Goal: Task Accomplishment & Management: Manage account settings

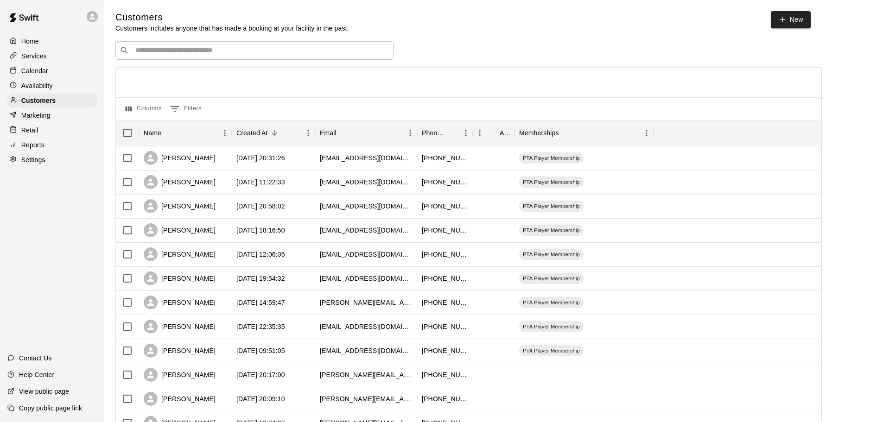
click at [35, 85] on p "Availability" at bounding box center [37, 85] width 32 height 9
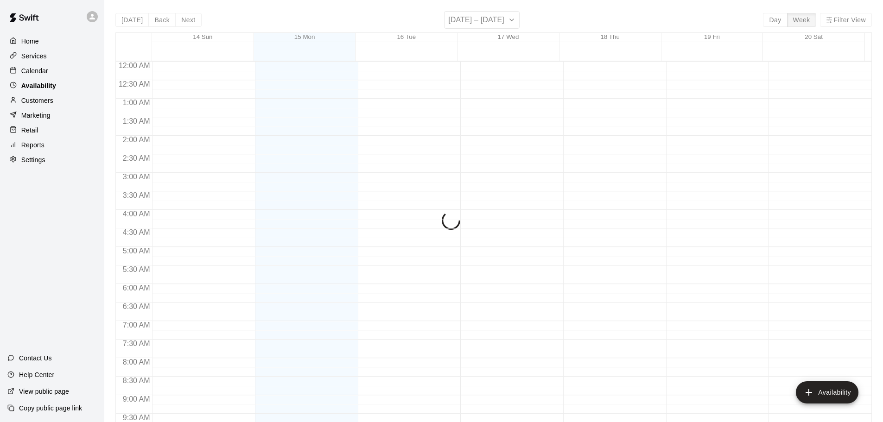
scroll to position [453, 0]
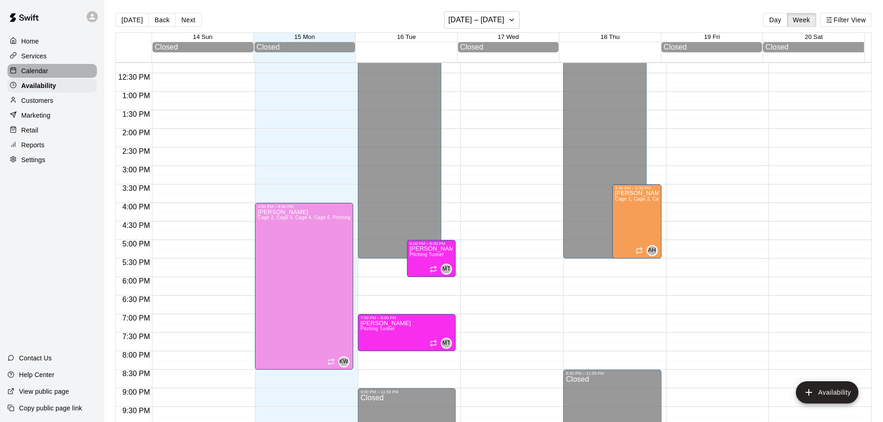
click at [31, 70] on p "Calendar" at bounding box center [34, 70] width 27 height 9
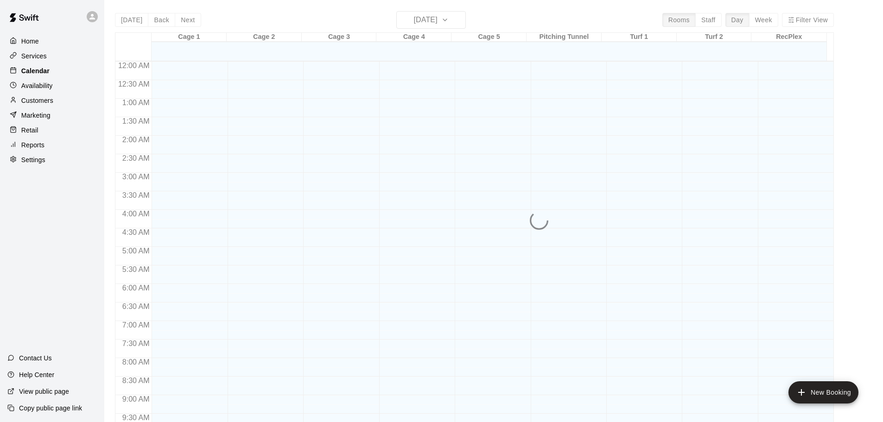
scroll to position [453, 0]
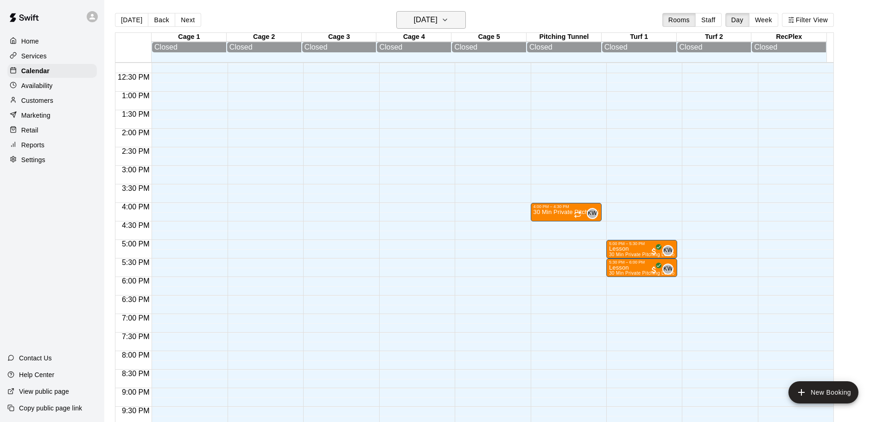
click at [437, 21] on h6 "[DATE]" at bounding box center [426, 19] width 24 height 13
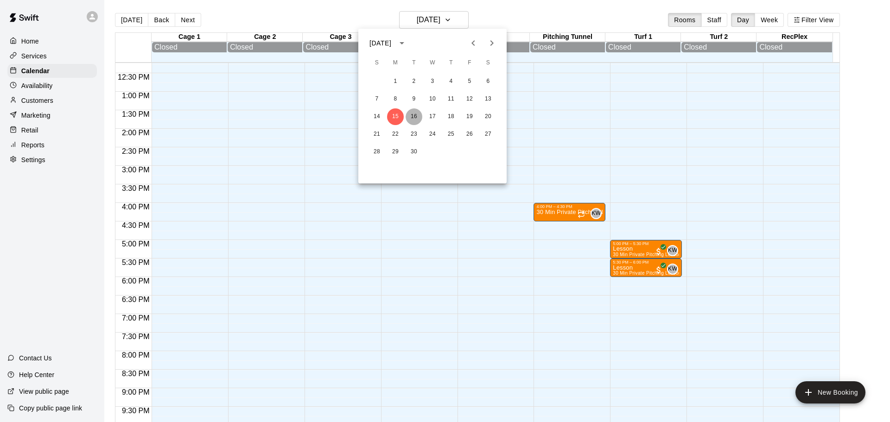
click at [414, 118] on button "16" at bounding box center [413, 116] width 17 height 17
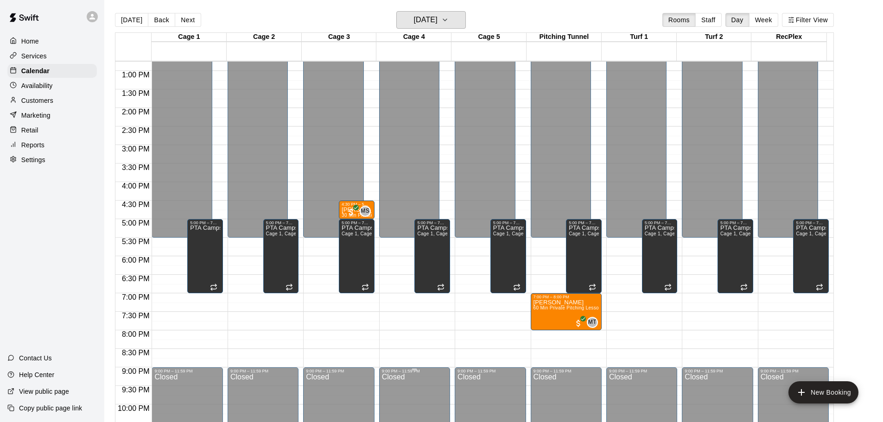
scroll to position [473, 0]
click at [414, 16] on h6 "[DATE]" at bounding box center [426, 19] width 24 height 13
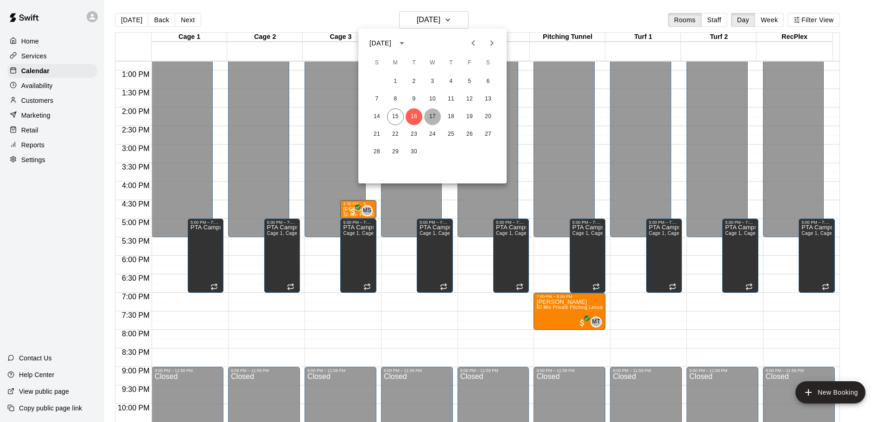
click at [431, 117] on button "17" at bounding box center [432, 116] width 17 height 17
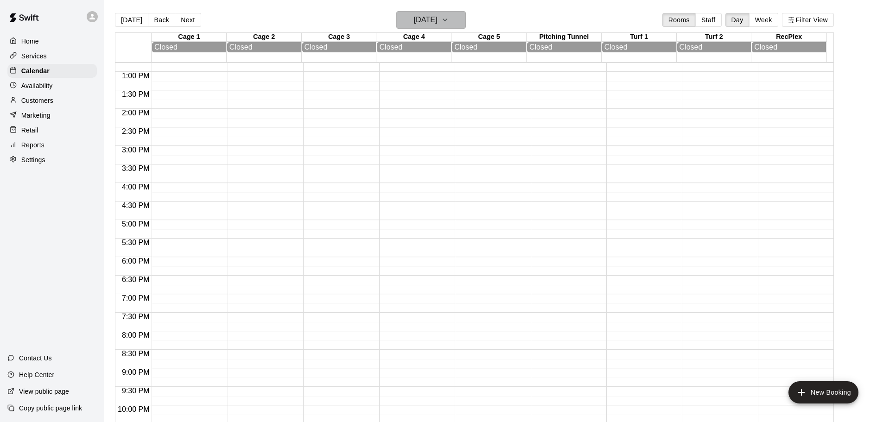
click at [437, 19] on h6 "[DATE]" at bounding box center [426, 19] width 24 height 13
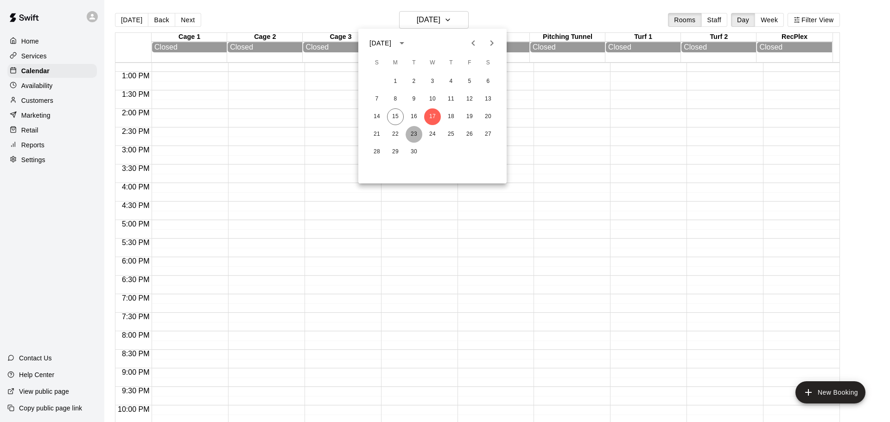
click at [416, 136] on button "23" at bounding box center [413, 134] width 17 height 17
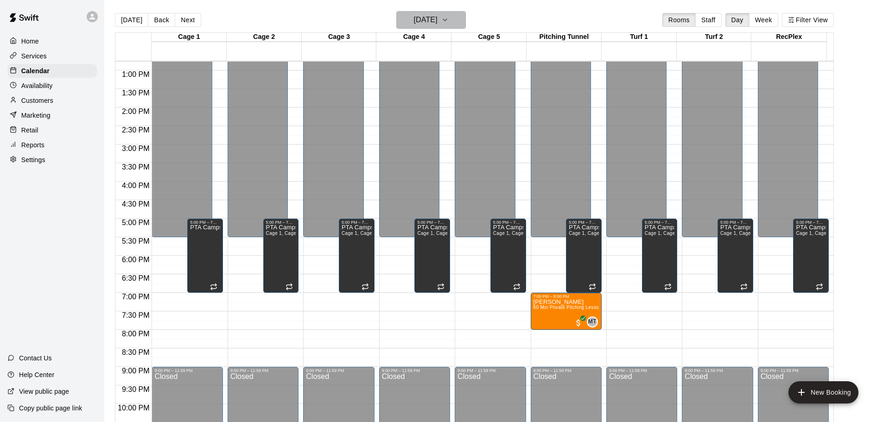
click at [414, 21] on h6 "[DATE]" at bounding box center [426, 19] width 24 height 13
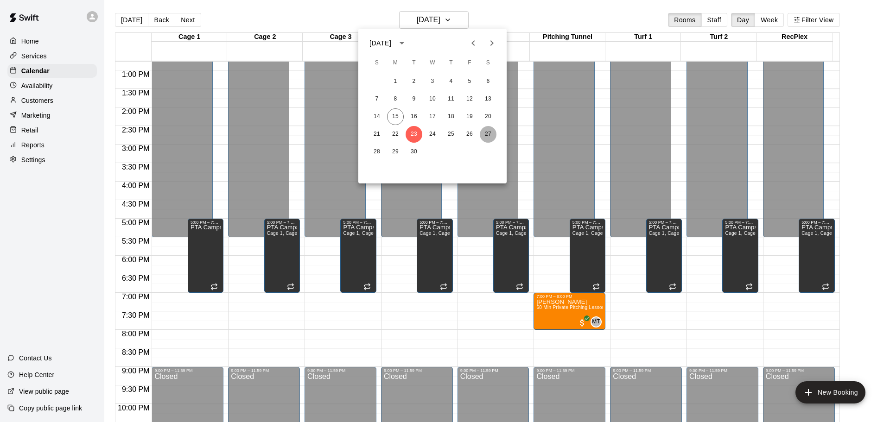
click at [487, 134] on button "27" at bounding box center [488, 134] width 17 height 17
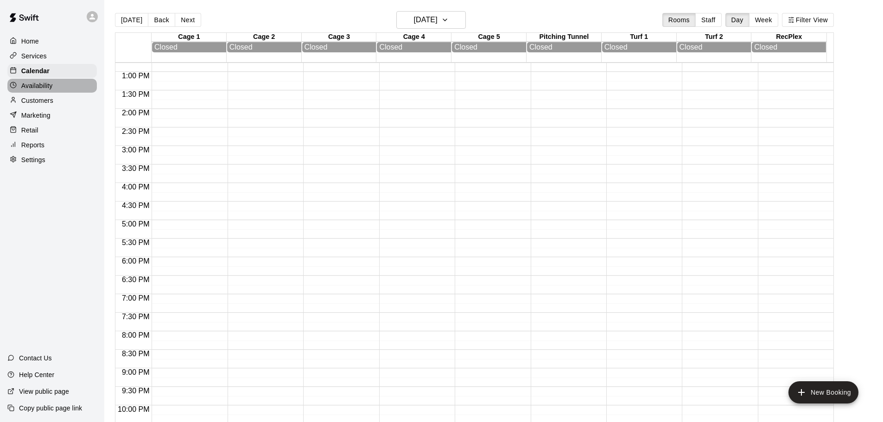
click at [33, 87] on p "Availability" at bounding box center [37, 85] width 32 height 9
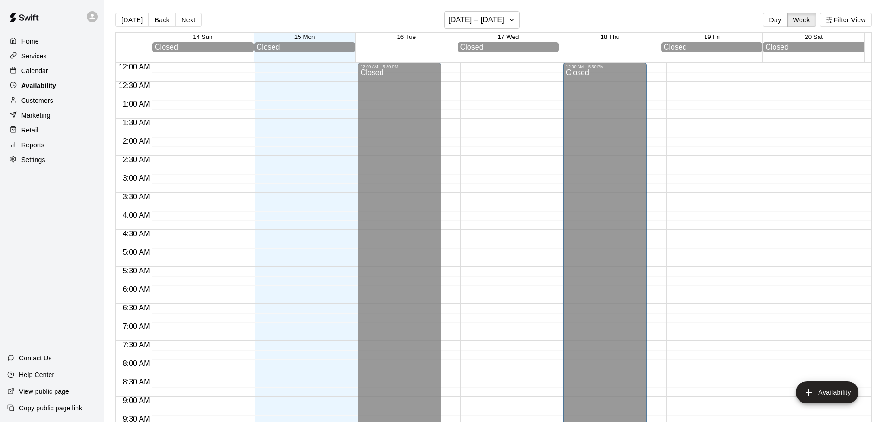
scroll to position [454, 0]
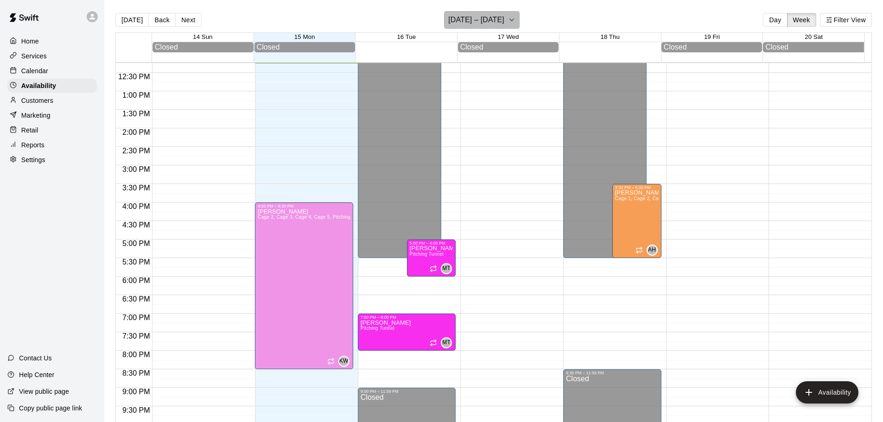
click at [485, 20] on h6 "[DATE] – [DATE]" at bounding box center [476, 19] width 56 height 13
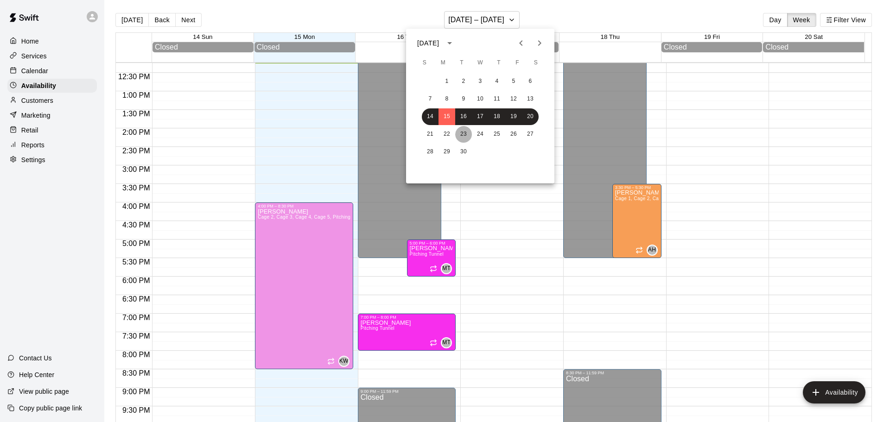
click at [466, 136] on button "23" at bounding box center [463, 134] width 17 height 17
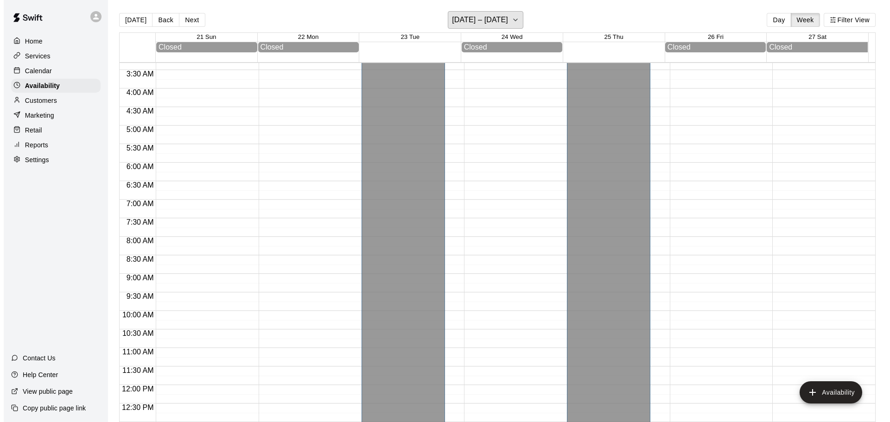
scroll to position [139, 0]
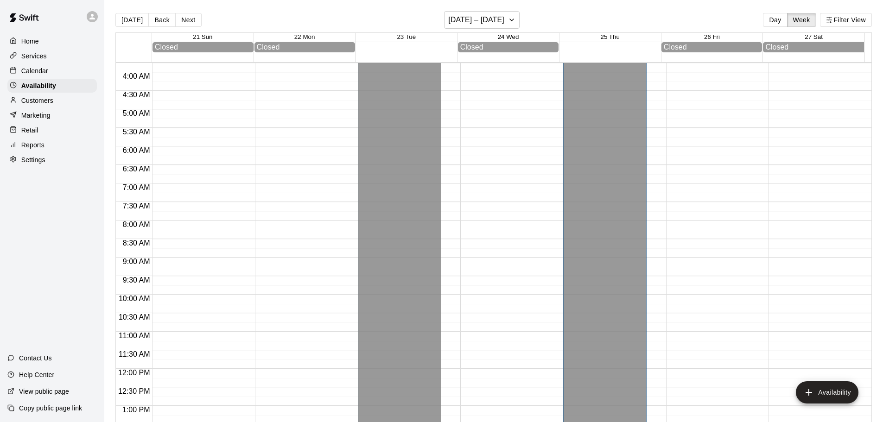
click at [794, 271] on div at bounding box center [817, 369] width 98 height 890
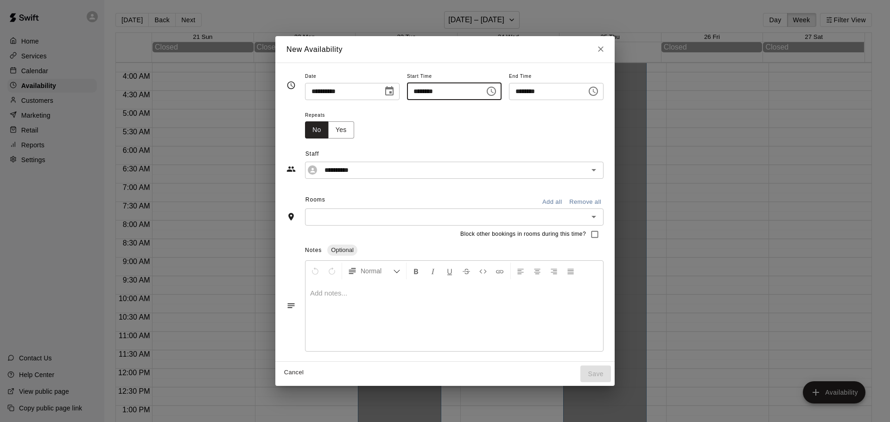
click at [467, 93] on input "********" at bounding box center [442, 91] width 71 height 17
click at [496, 95] on icon "Choose time, selected time is 9:15 AM" at bounding box center [491, 91] width 9 height 9
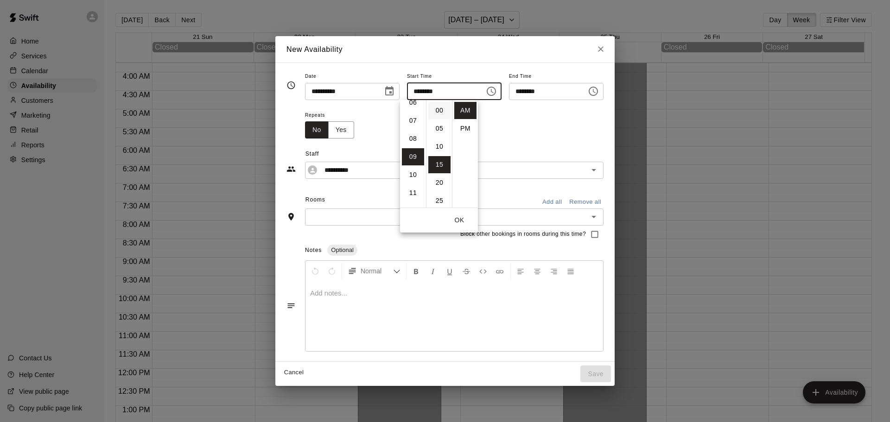
click at [437, 111] on li "00" at bounding box center [439, 110] width 22 height 17
type input "********"
click at [456, 219] on button "OK" at bounding box center [459, 220] width 30 height 17
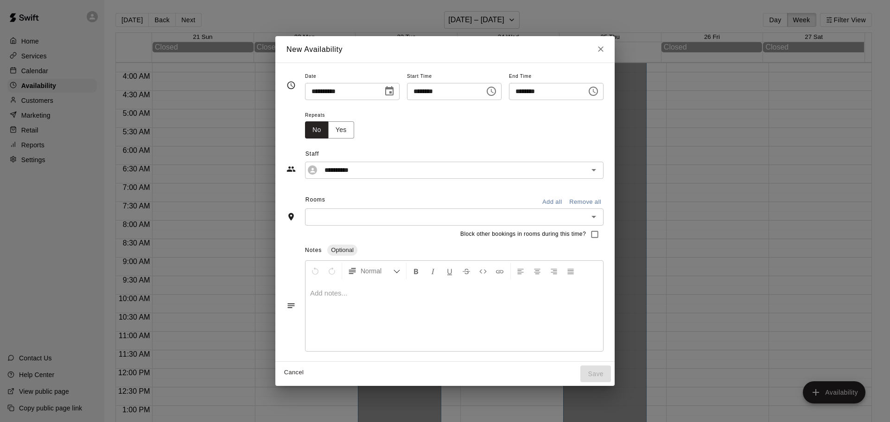
click at [572, 95] on input "********" at bounding box center [544, 91] width 71 height 17
click at [599, 89] on icon "Choose time, selected time is 9:45 AM" at bounding box center [593, 91] width 11 height 11
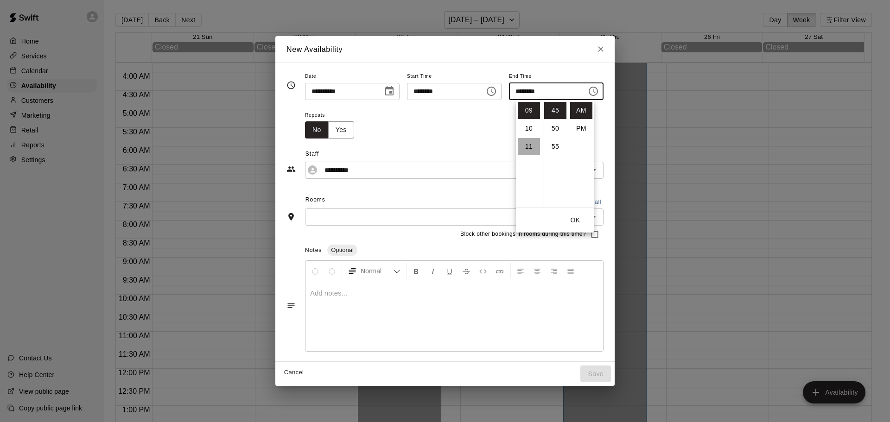
click at [528, 143] on li "11" at bounding box center [529, 146] width 22 height 17
click at [599, 93] on icon "Choose time, selected time is 11:45 AM" at bounding box center [593, 91] width 11 height 11
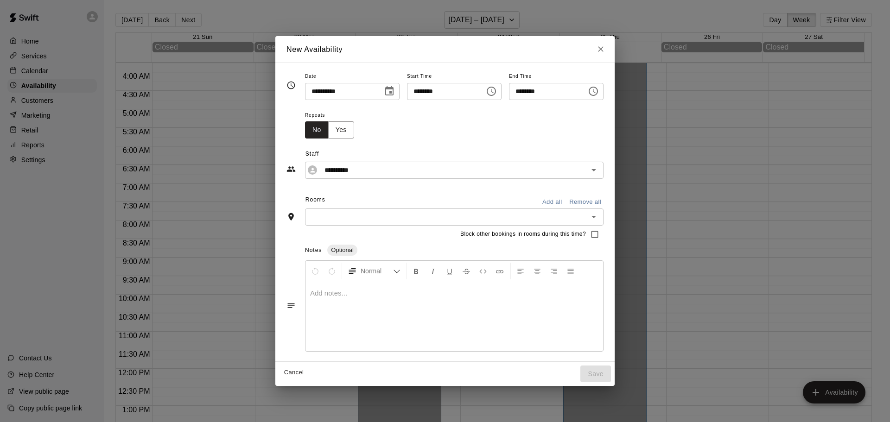
click at [602, 96] on button "Choose time, selected time is 11:45 AM" at bounding box center [593, 91] width 19 height 19
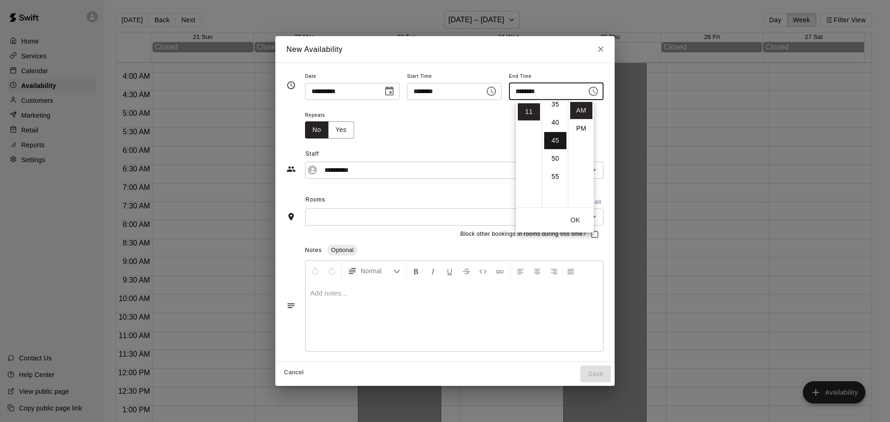
scroll to position [116, 0]
click at [557, 104] on li "30" at bounding box center [555, 102] width 22 height 17
type input "********"
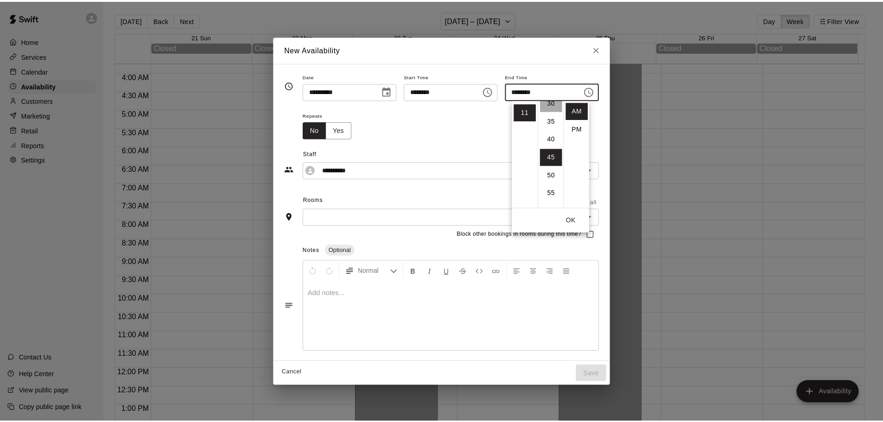
scroll to position [108, 0]
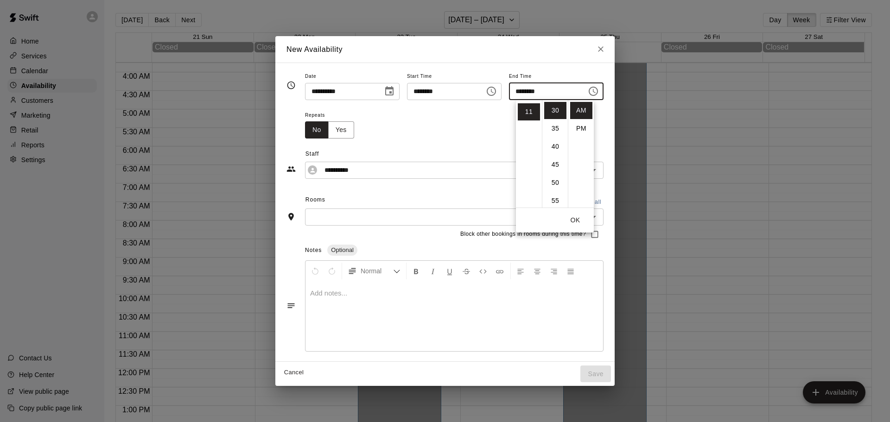
click at [403, 132] on div "Repeats No Yes" at bounding box center [454, 123] width 298 height 29
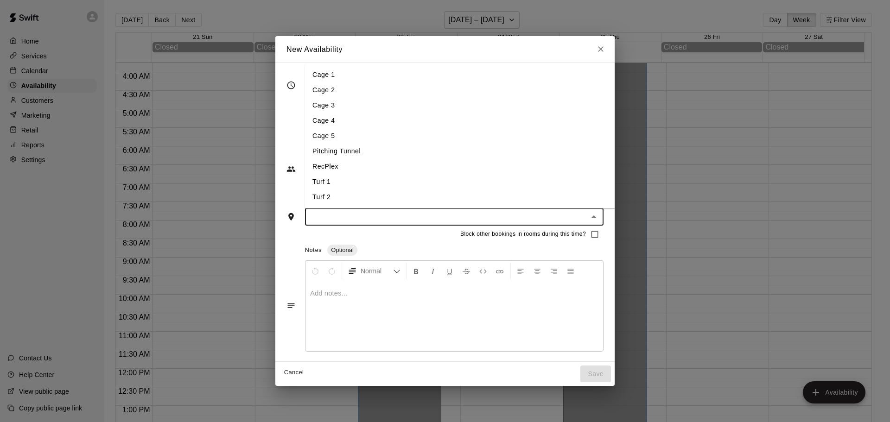
click at [351, 220] on input "text" at bounding box center [447, 217] width 278 height 12
click at [319, 180] on li "Turf 1" at bounding box center [475, 181] width 340 height 15
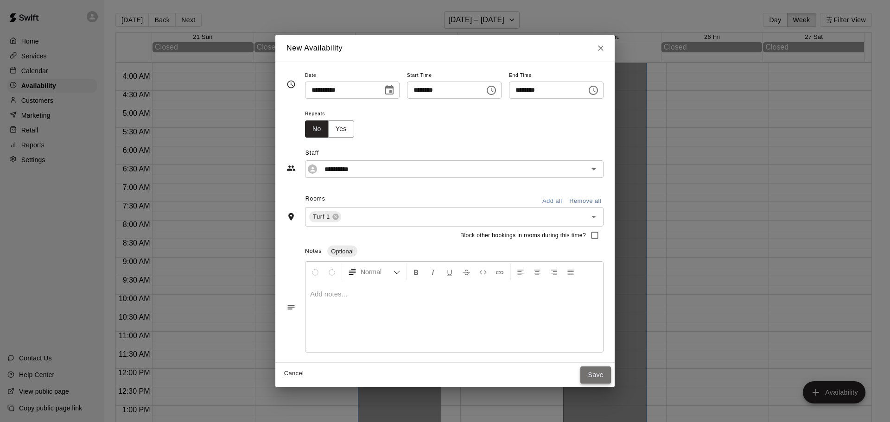
click at [611, 371] on button "Save" at bounding box center [595, 375] width 31 height 17
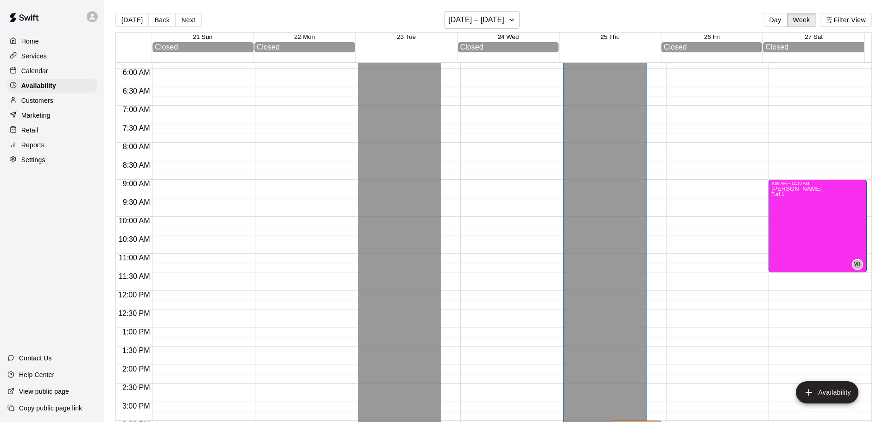
scroll to position [212, 0]
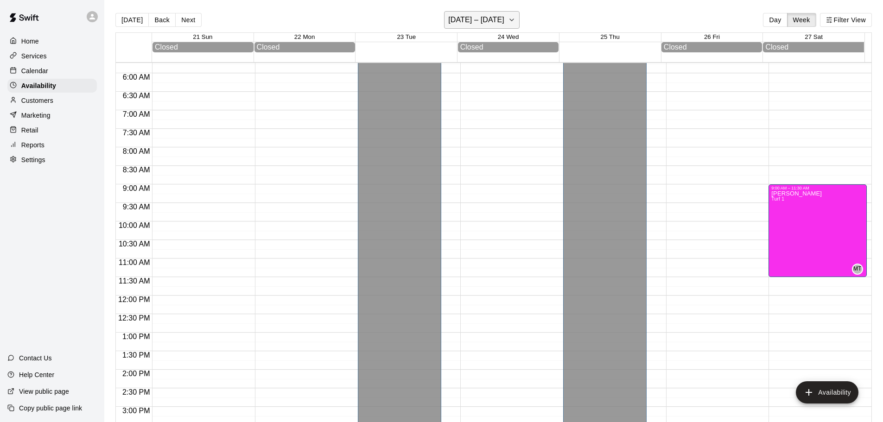
click at [483, 22] on h6 "[DATE] – [DATE]" at bounding box center [476, 19] width 56 height 13
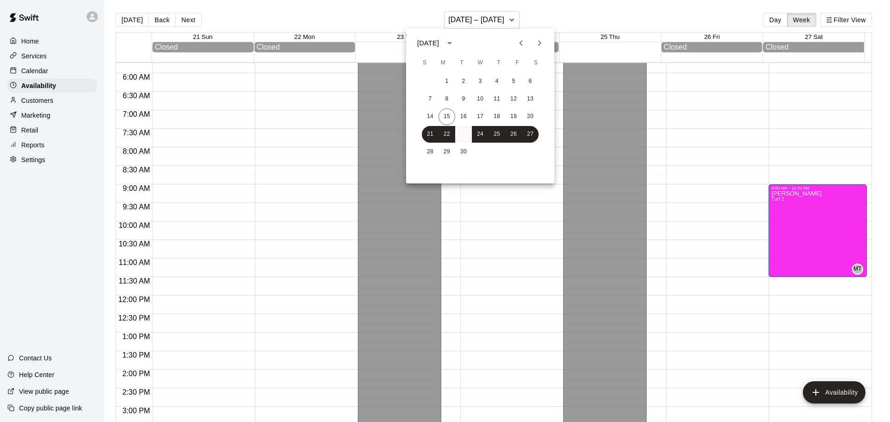
click at [462, 136] on button "23" at bounding box center [463, 134] width 17 height 17
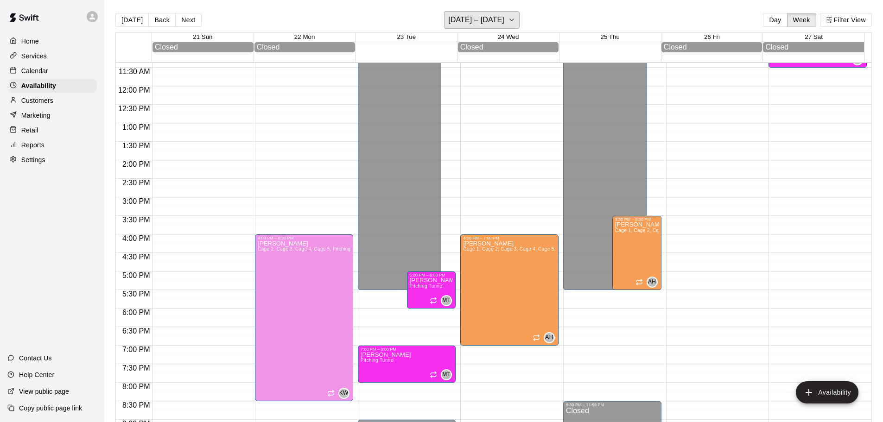
scroll to position [444, 0]
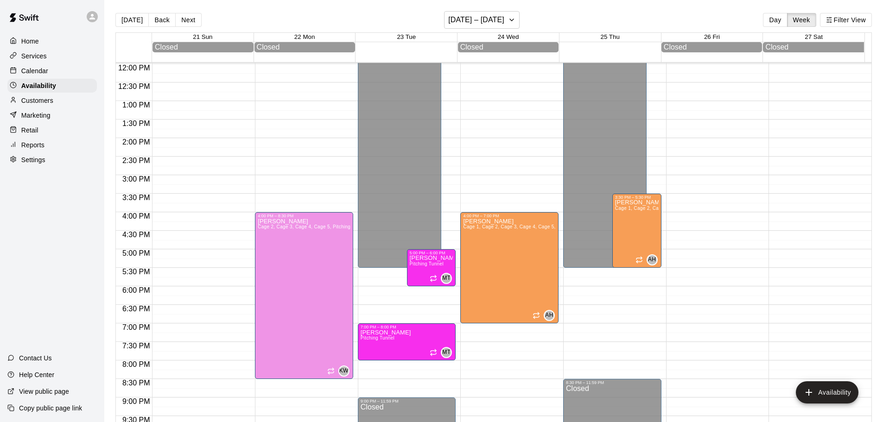
click at [32, 73] on p "Calendar" at bounding box center [34, 70] width 27 height 9
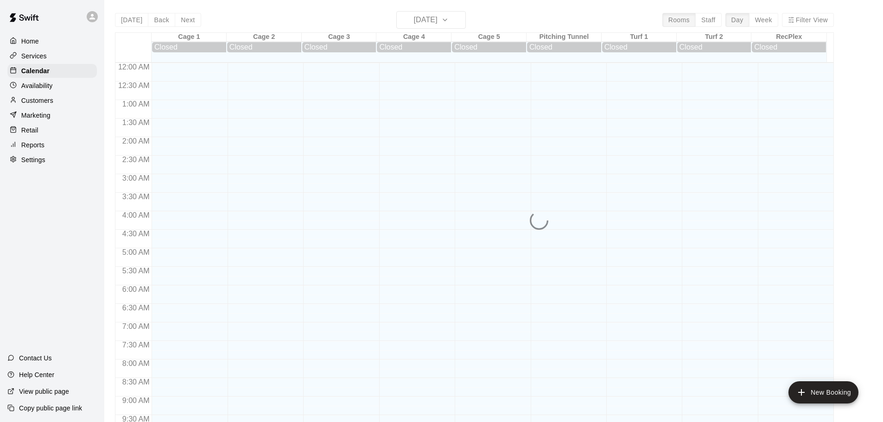
scroll to position [455, 0]
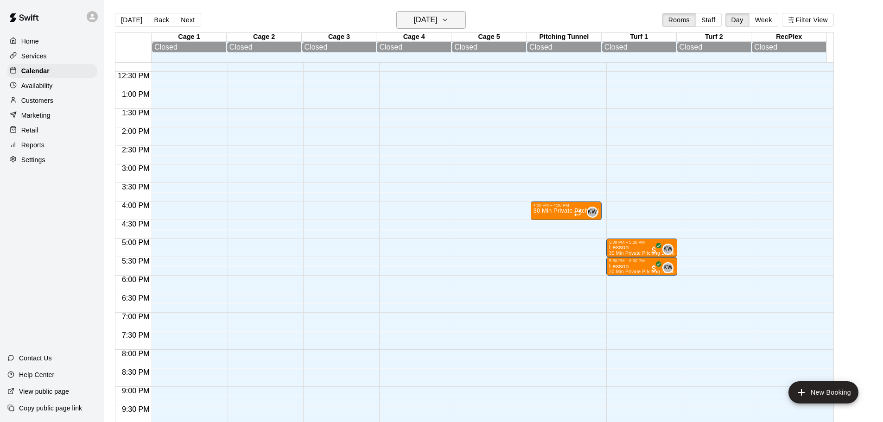
click at [437, 14] on h6 "[DATE]" at bounding box center [426, 19] width 24 height 13
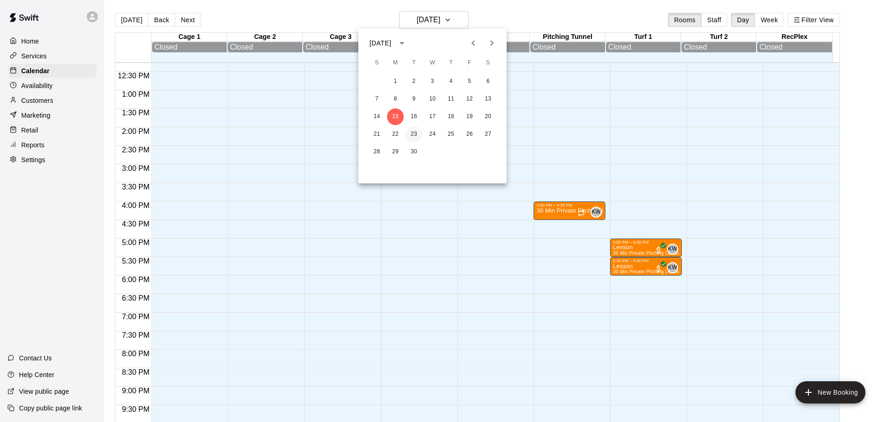
click at [413, 134] on button "23" at bounding box center [413, 134] width 17 height 17
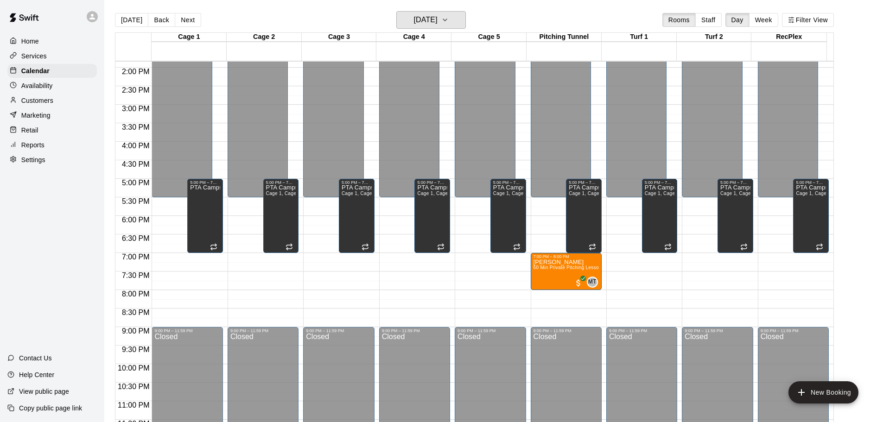
scroll to position [519, 0]
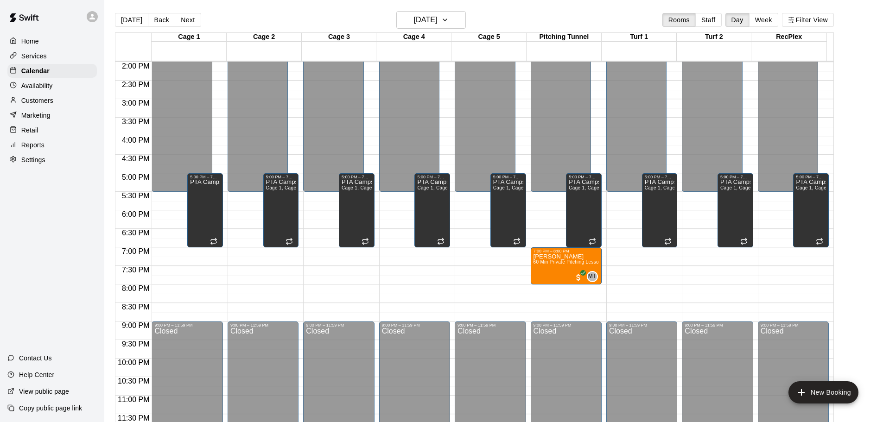
click at [39, 86] on p "Availability" at bounding box center [37, 85] width 32 height 9
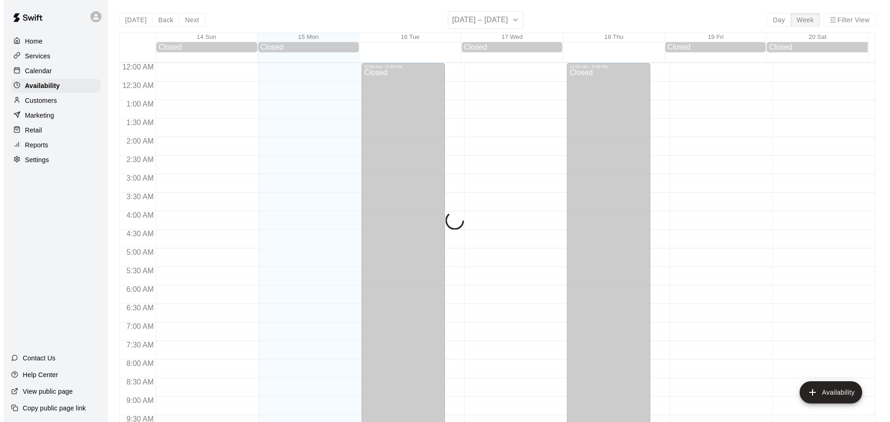
scroll to position [455, 0]
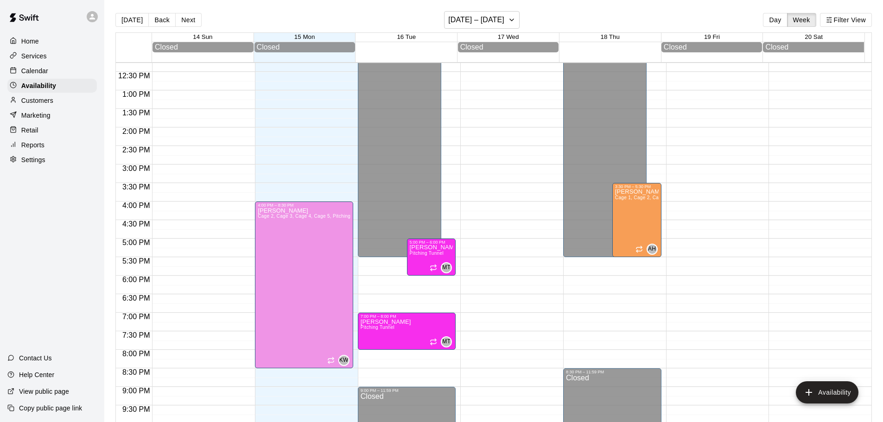
click at [367, 361] on div "12:00 AM – 5:30 PM Closed 7:00 PM – 8:00 PM [PERSON_NAME] [GEOGRAPHIC_DATA] MT …" at bounding box center [407, 53] width 98 height 890
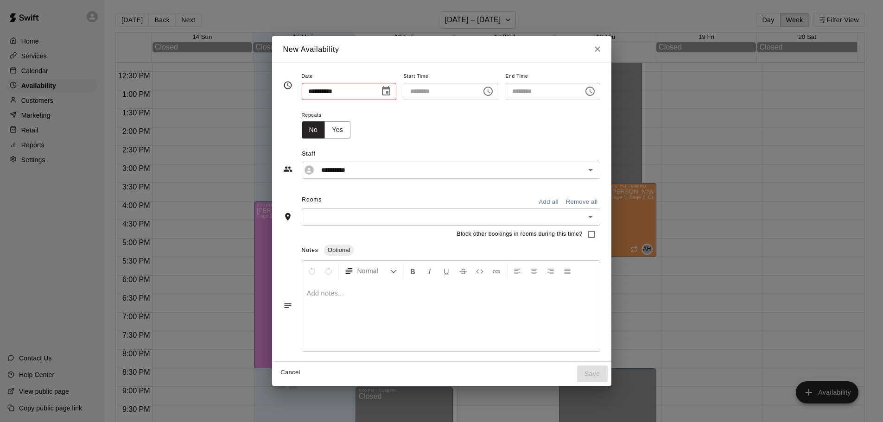
type input "**********"
type input "********"
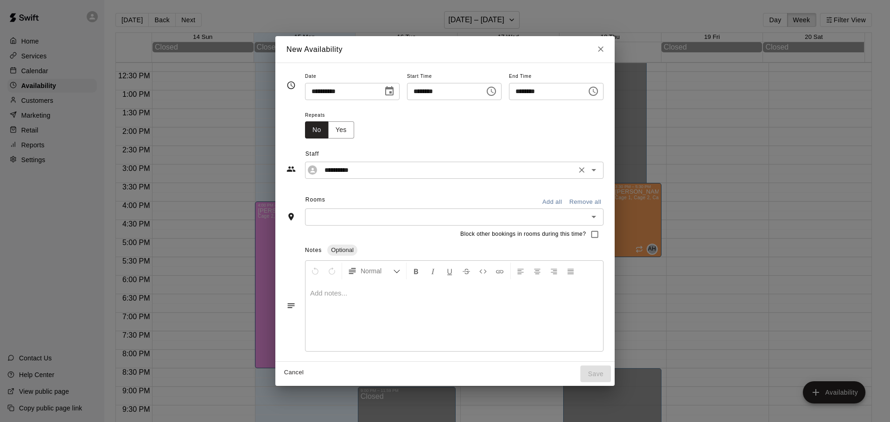
click at [342, 171] on input "**********" at bounding box center [447, 171] width 253 height 12
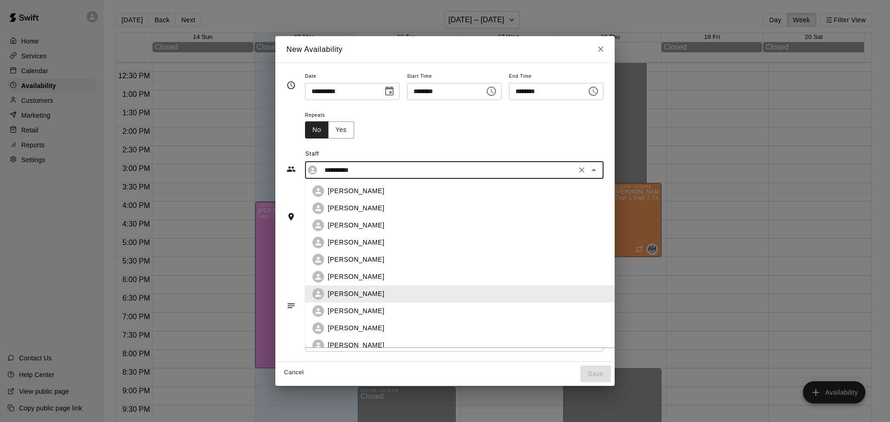
click at [345, 173] on input "**********" at bounding box center [447, 171] width 253 height 12
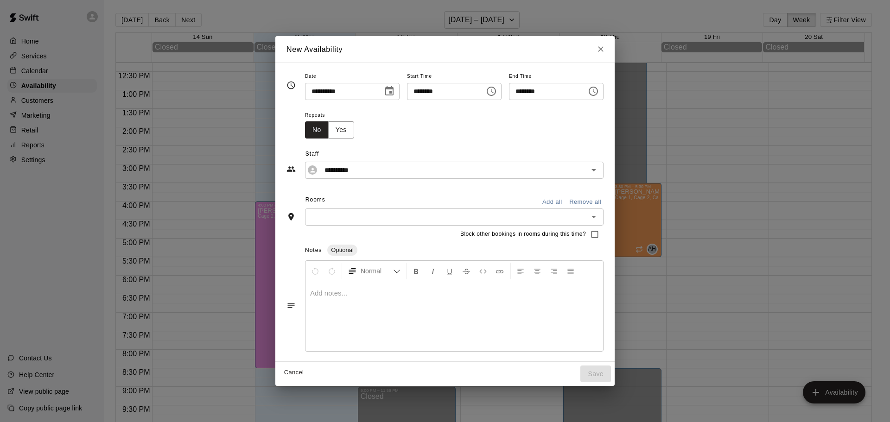
click at [381, 141] on div "**********" at bounding box center [444, 159] width 317 height 40
click at [555, 95] on input "********" at bounding box center [544, 91] width 71 height 17
drag, startPoint x: 582, startPoint y: 92, endPoint x: 589, endPoint y: 92, distance: 7.0
click at [580, 92] on input "********" at bounding box center [544, 91] width 71 height 17
click at [599, 92] on icon "Choose time, selected time is 8:30 PM" at bounding box center [593, 91] width 11 height 11
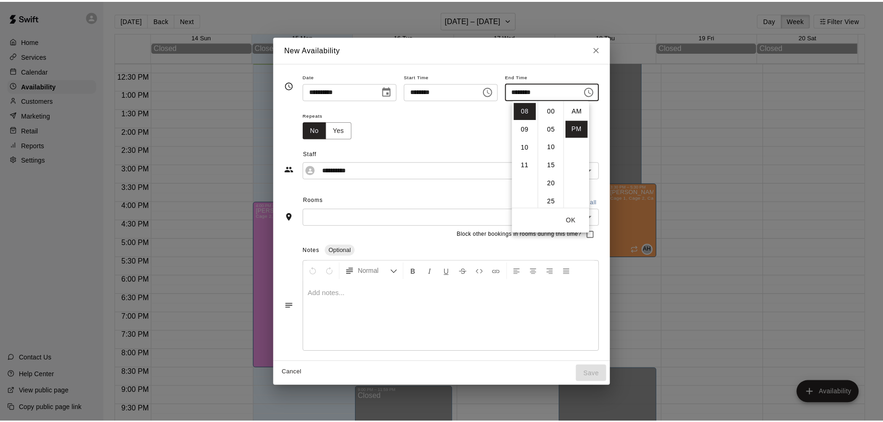
scroll to position [17, 0]
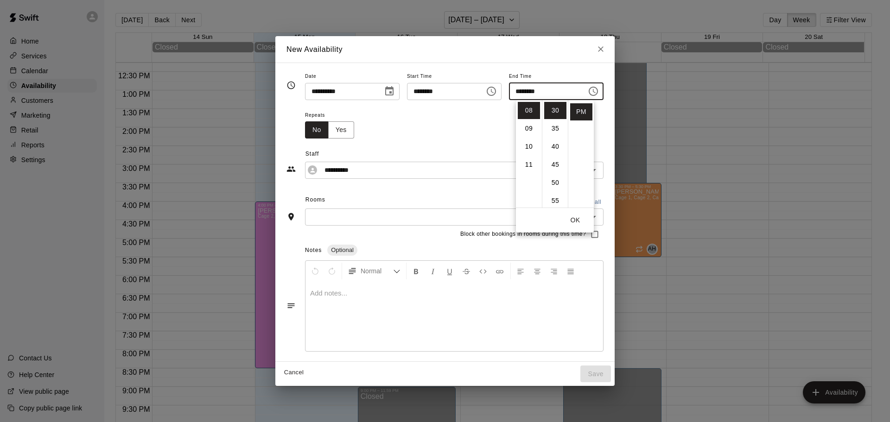
click at [571, 57] on div "New Availability" at bounding box center [444, 49] width 339 height 27
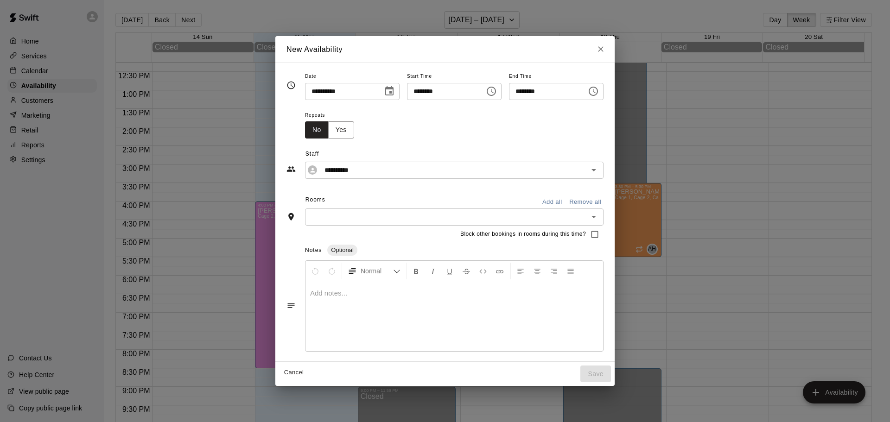
click at [332, 216] on input "text" at bounding box center [447, 217] width 278 height 12
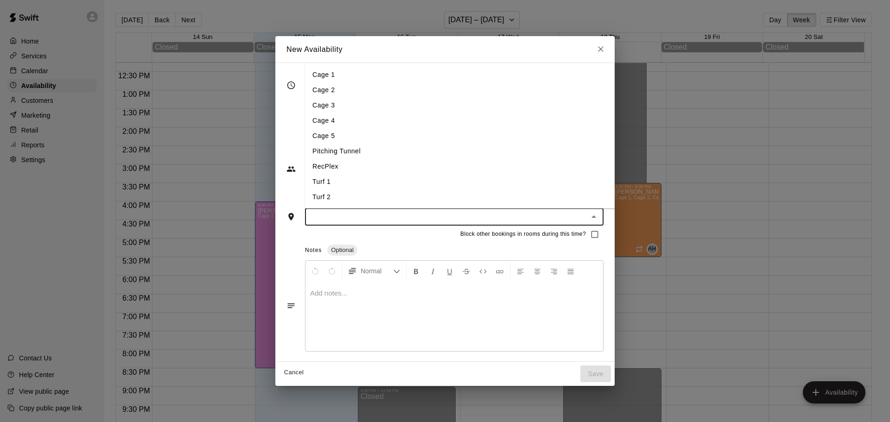
click at [328, 152] on li "Pitching Tunnel" at bounding box center [475, 151] width 340 height 15
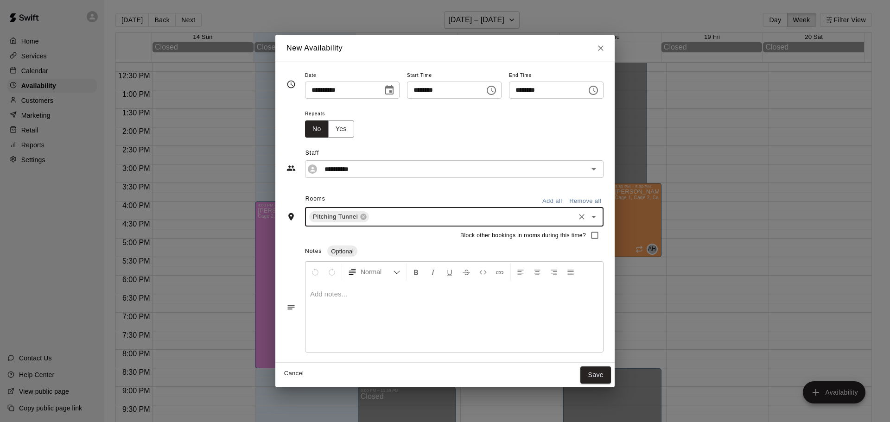
click at [455, 211] on input "text" at bounding box center [471, 217] width 203 height 12
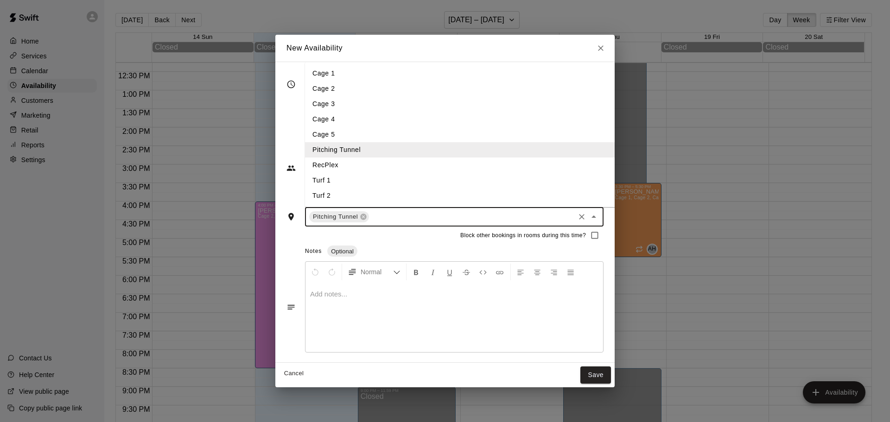
click at [310, 94] on li "Cage 2" at bounding box center [475, 88] width 340 height 15
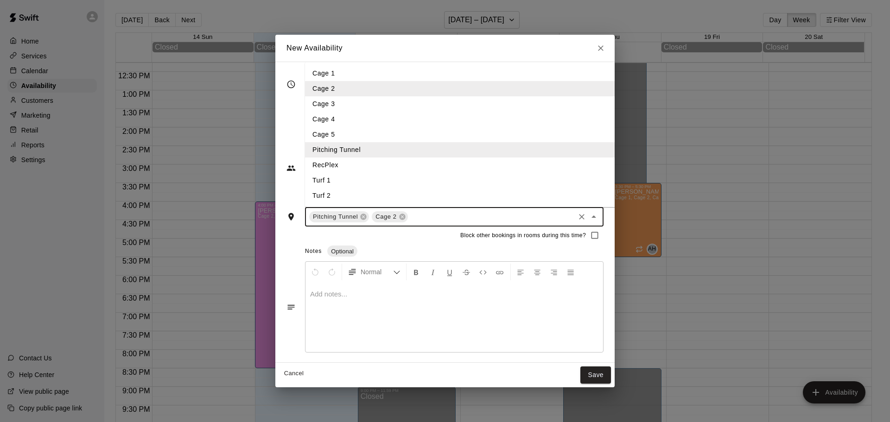
drag, startPoint x: 435, startPoint y: 212, endPoint x: 427, endPoint y: 209, distance: 8.3
click at [434, 212] on input "text" at bounding box center [491, 217] width 164 height 12
click at [305, 98] on li "Cage 3" at bounding box center [475, 103] width 340 height 15
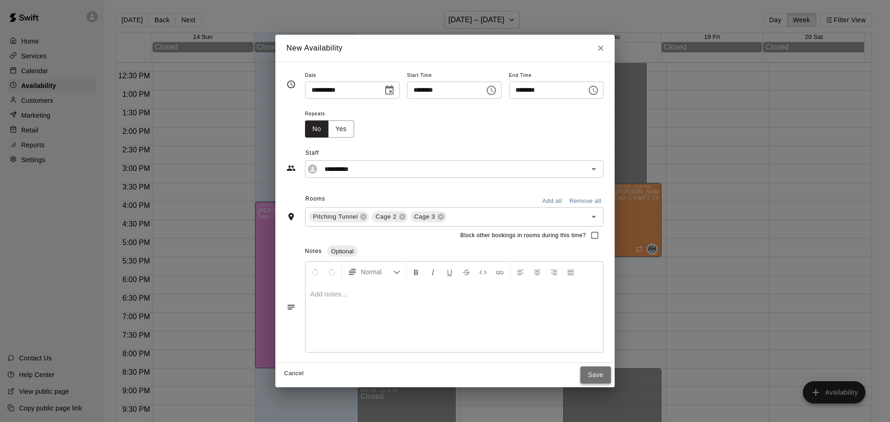
click at [611, 376] on button "Save" at bounding box center [595, 375] width 31 height 17
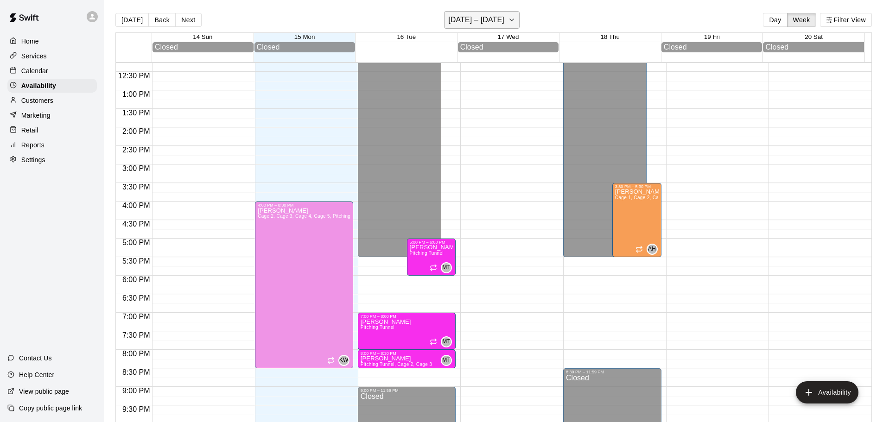
click at [475, 23] on h6 "[DATE] – [DATE]" at bounding box center [476, 19] width 56 height 13
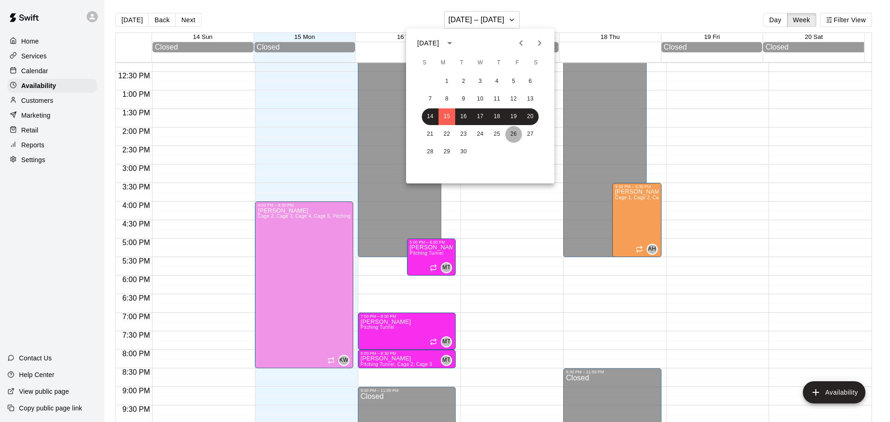
click at [518, 133] on button "26" at bounding box center [513, 134] width 17 height 17
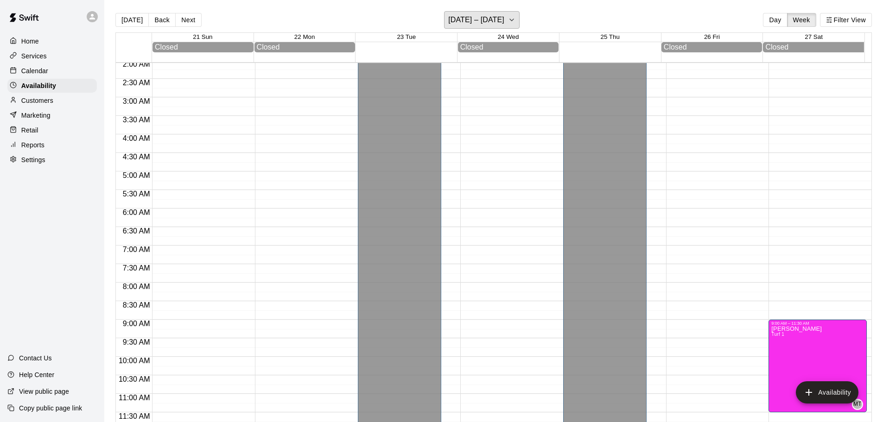
scroll to position [130, 0]
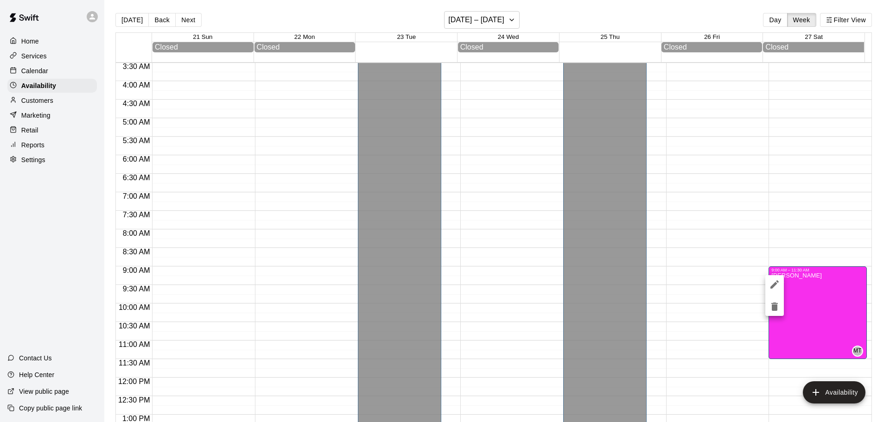
click at [773, 285] on icon "edit" at bounding box center [774, 284] width 8 height 8
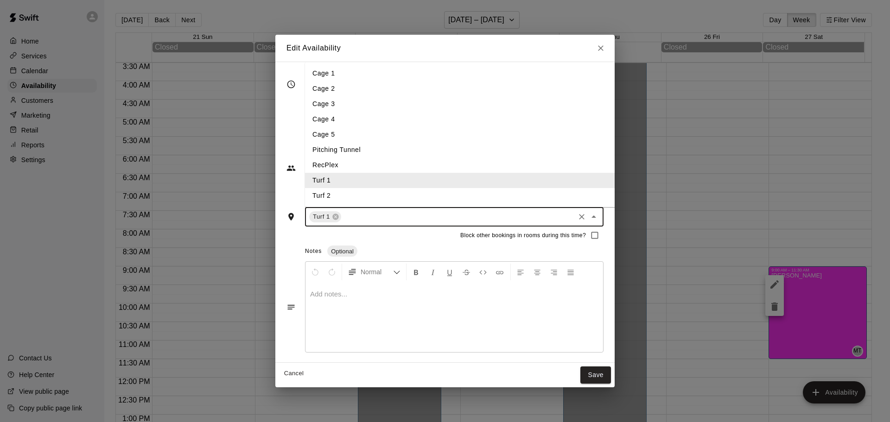
click at [373, 216] on input "text" at bounding box center [457, 217] width 231 height 12
click at [305, 91] on li "Cage 2" at bounding box center [475, 88] width 340 height 15
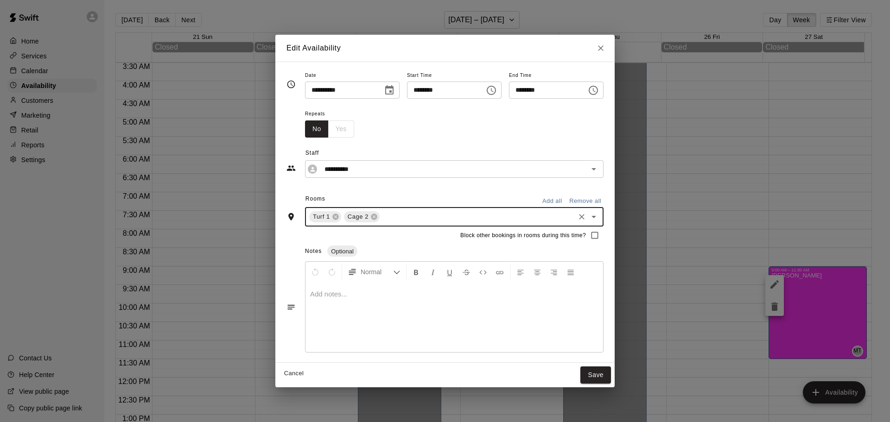
drag, startPoint x: 377, startPoint y: 199, endPoint x: 389, endPoint y: 210, distance: 16.4
click at [379, 201] on div "Rooms Add all Remove all" at bounding box center [444, 200] width 317 height 16
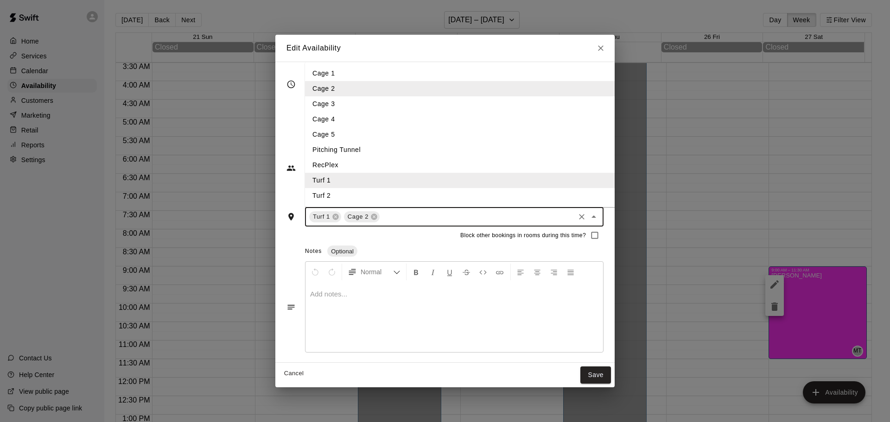
click at [393, 216] on input "text" at bounding box center [477, 217] width 192 height 12
click at [306, 102] on li "Cage 3" at bounding box center [475, 103] width 340 height 15
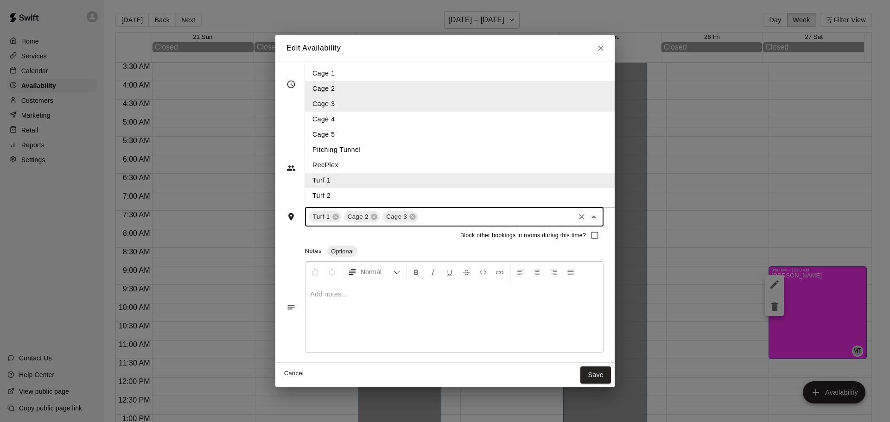
click at [431, 213] on input "text" at bounding box center [496, 217] width 154 height 12
click at [324, 154] on li "Pitching Tunnel" at bounding box center [475, 149] width 340 height 15
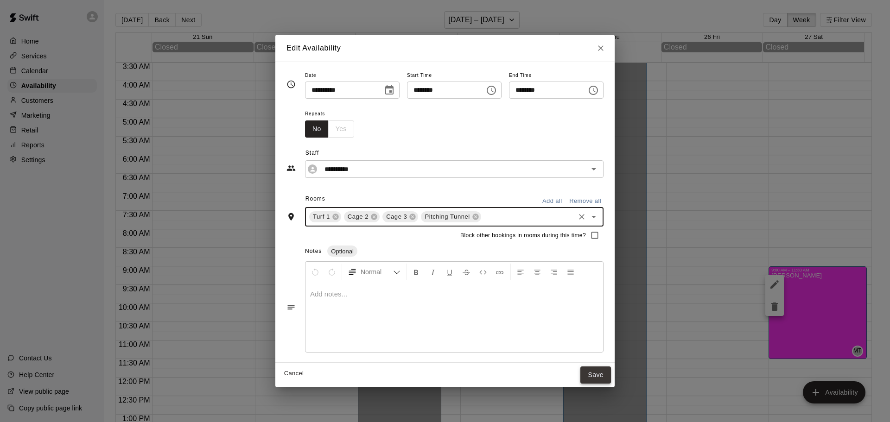
click at [610, 376] on button "Save" at bounding box center [595, 375] width 31 height 17
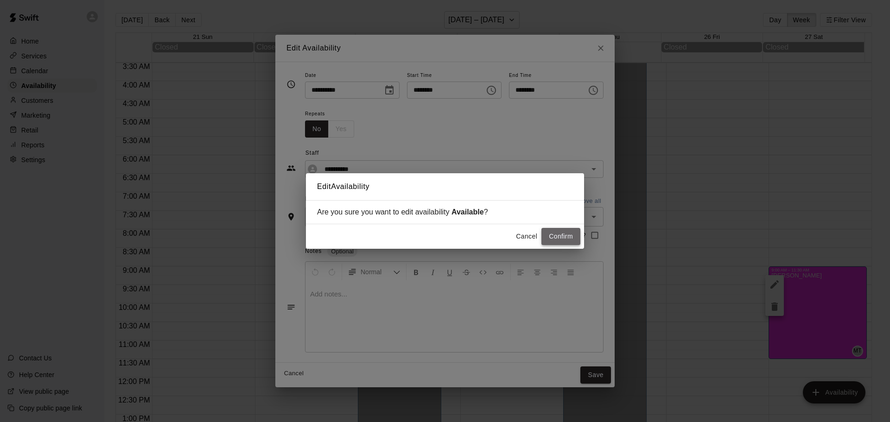
click at [561, 240] on button "Confirm" at bounding box center [560, 236] width 39 height 17
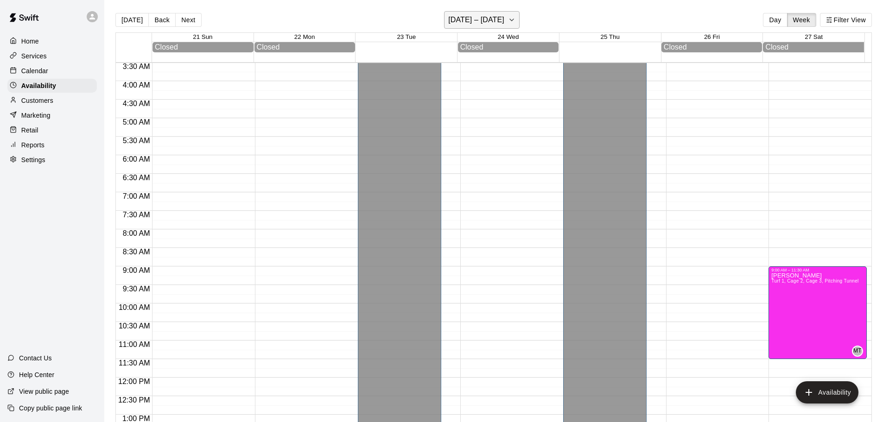
click at [480, 22] on h6 "[DATE] – [DATE]" at bounding box center [476, 19] width 56 height 13
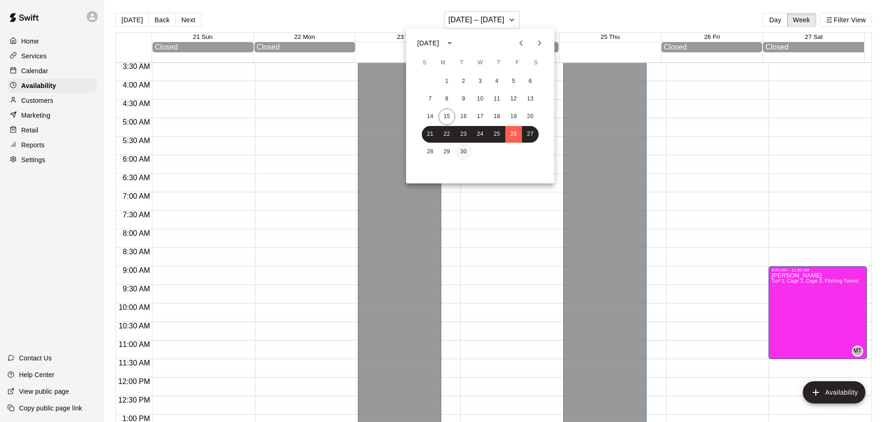
click at [461, 153] on button "30" at bounding box center [463, 152] width 17 height 17
